Goal: Find specific page/section: Find specific page/section

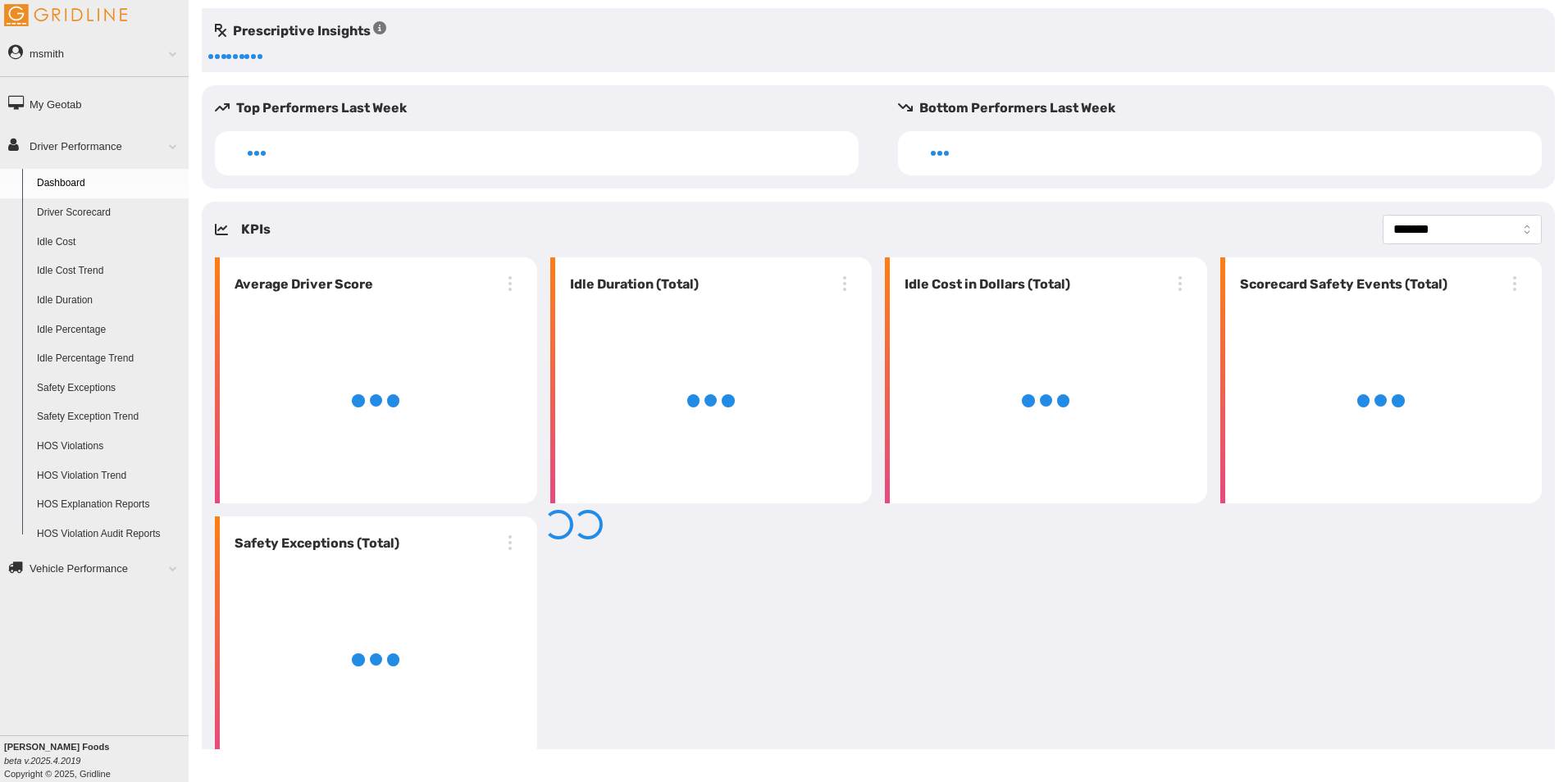
select select "**********"
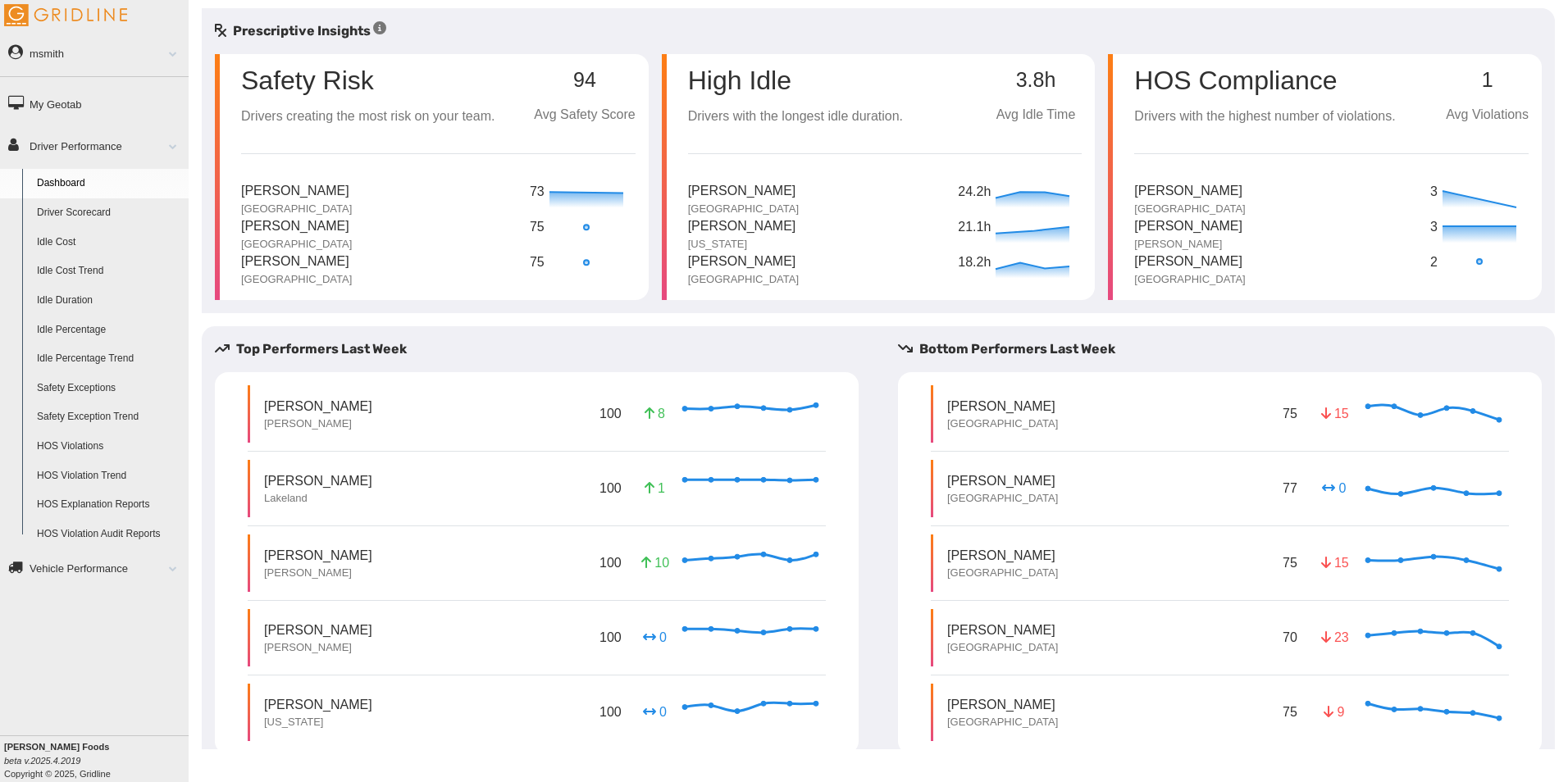
click at [102, 208] on link "Driver Scorecard" at bounding box center [110, 213] width 159 height 30
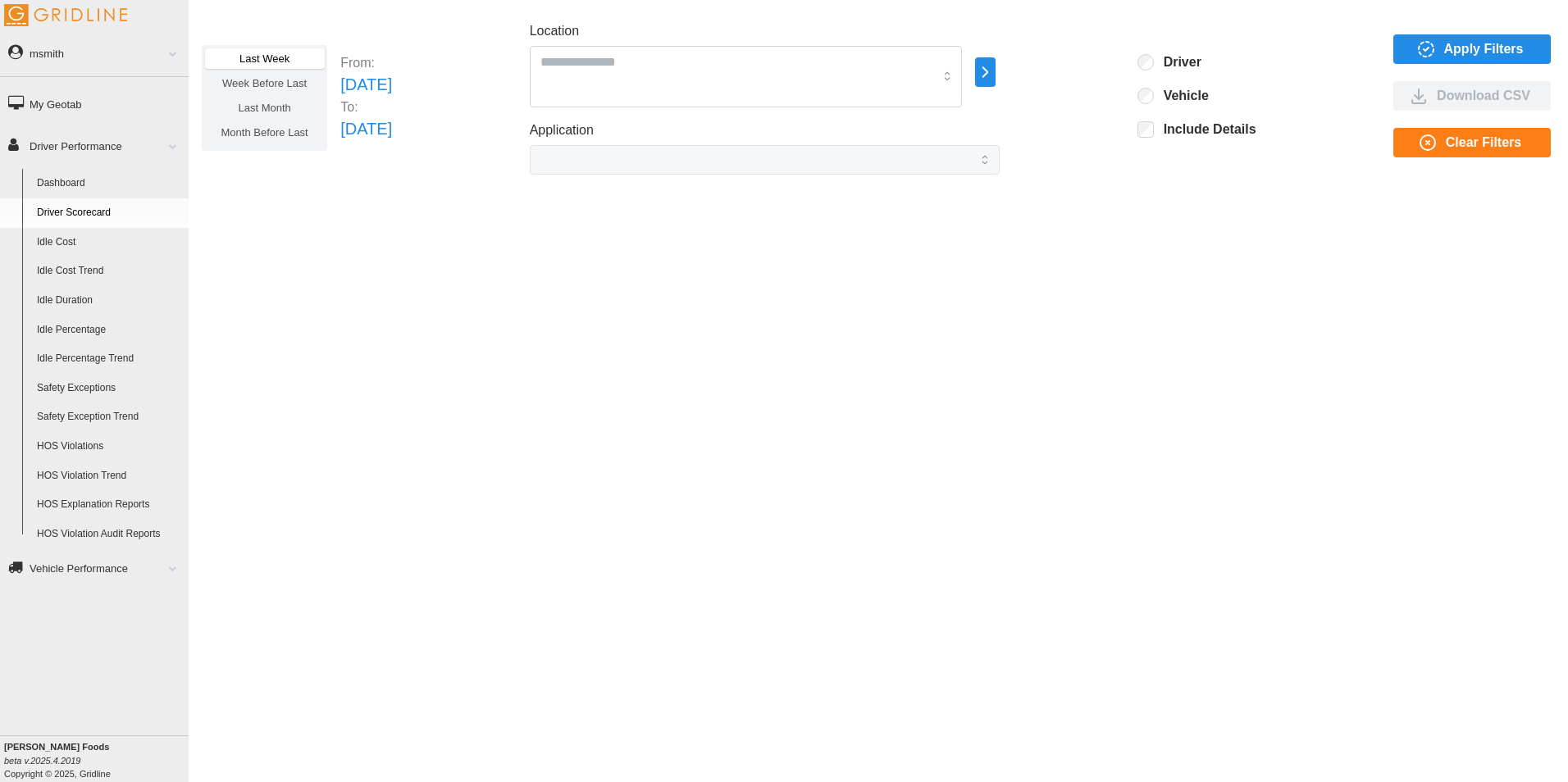
click at [1458, 51] on span "Apply Filters" at bounding box center [1484, 49] width 80 height 28
